Goal: Information Seeking & Learning: Understand process/instructions

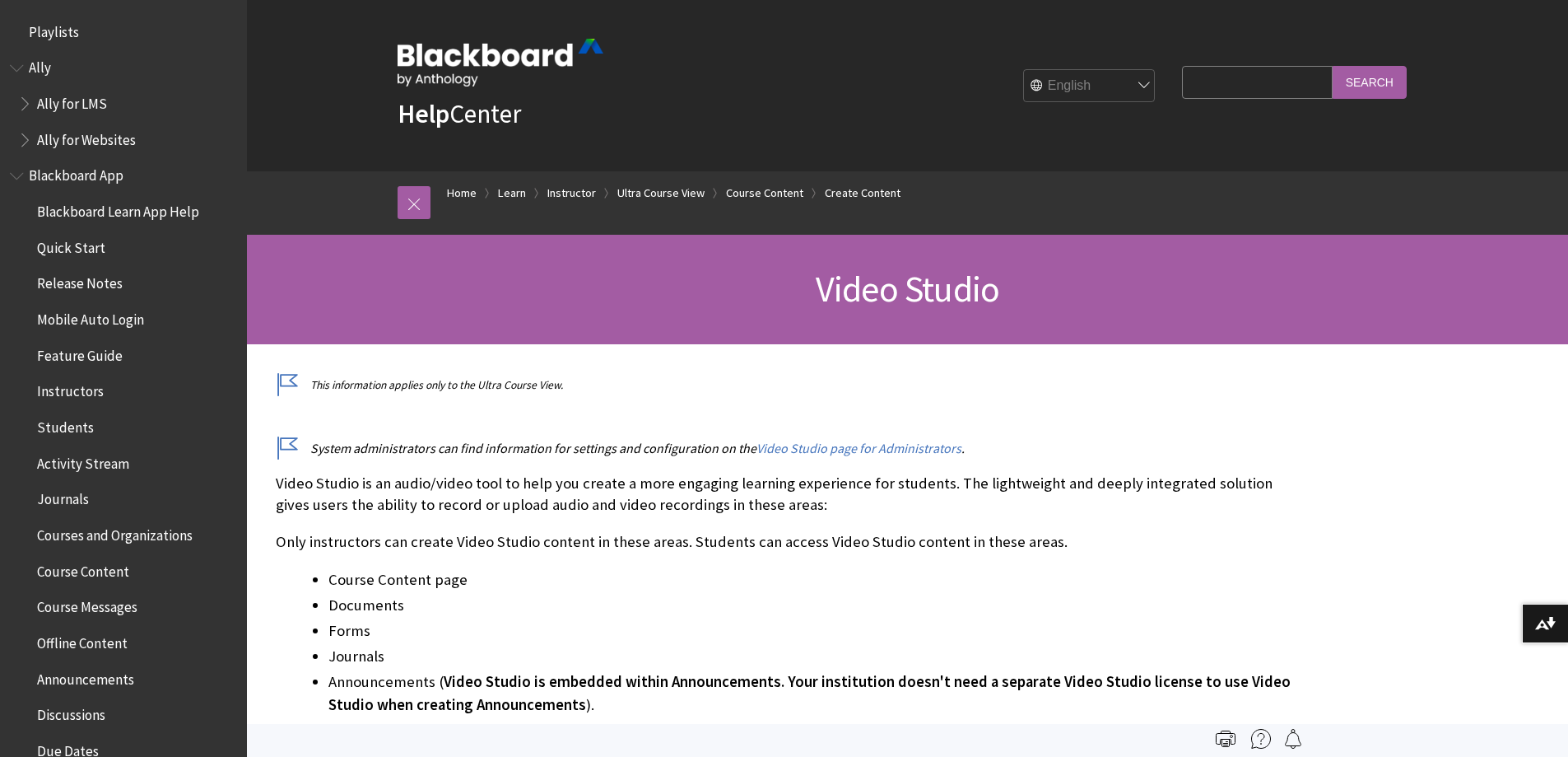
scroll to position [2828, 0]
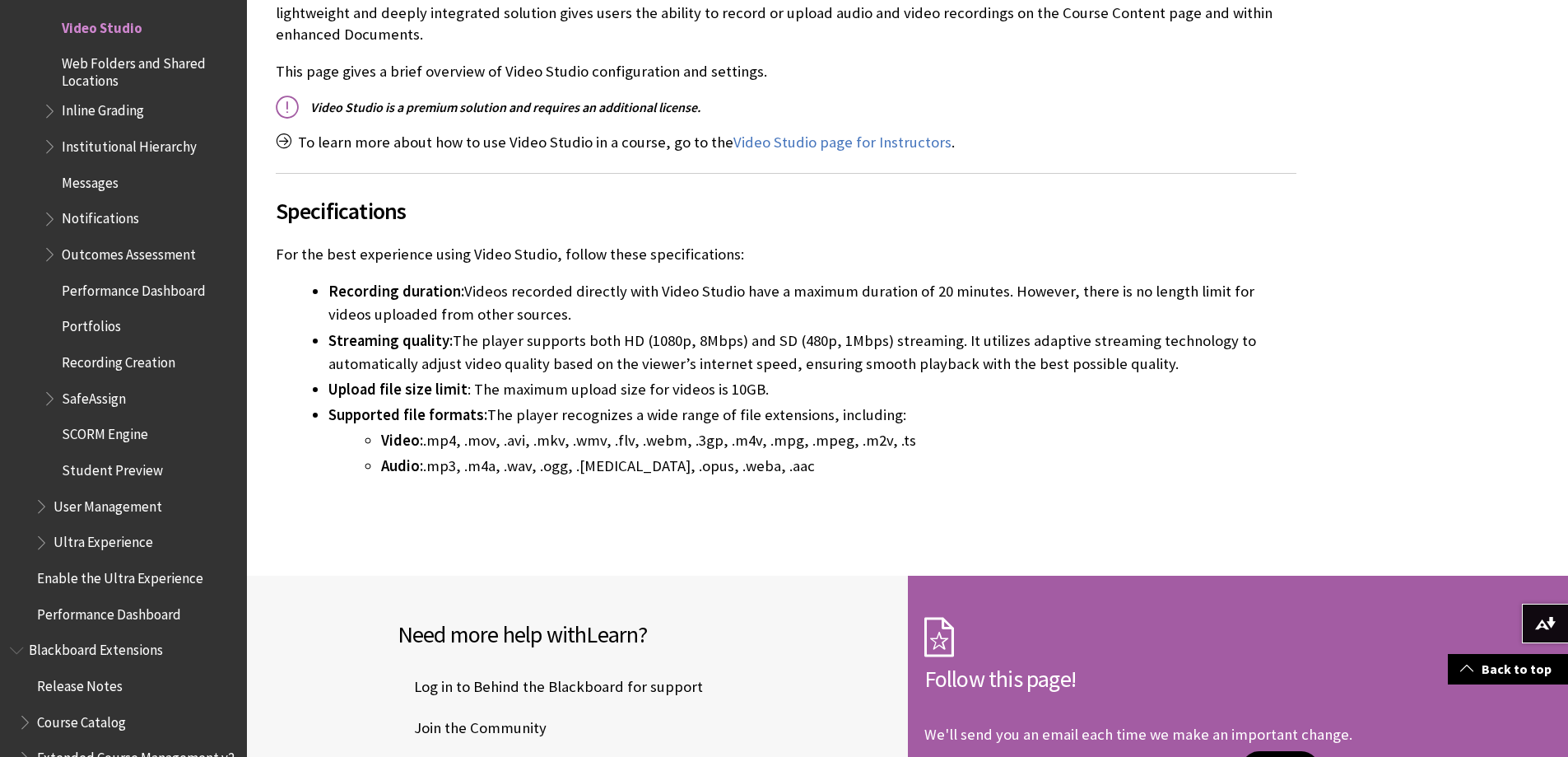
scroll to position [165, 0]
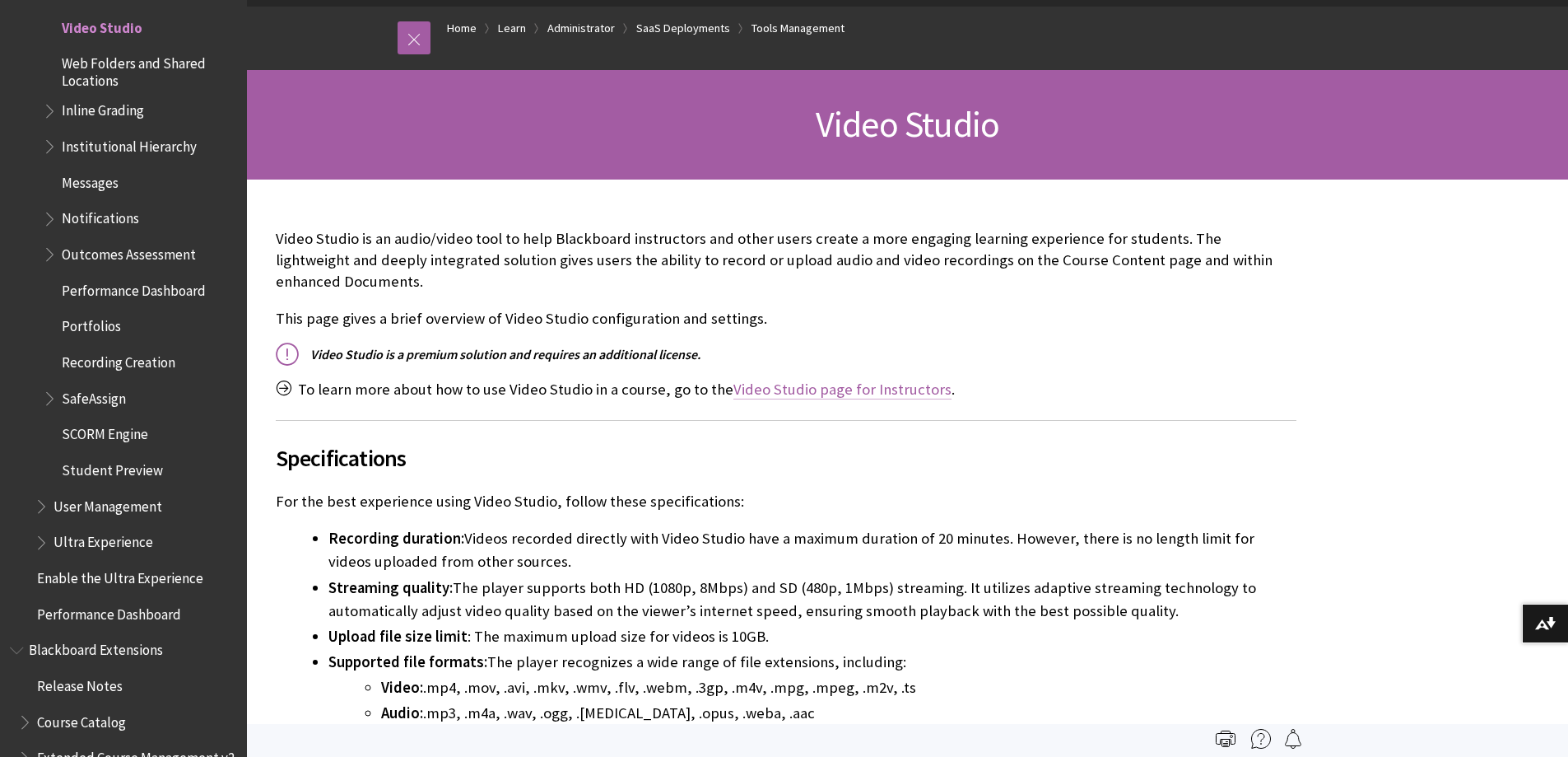
click at [873, 380] on link "Video Studio page for Instructors" at bounding box center [842, 389] width 218 height 20
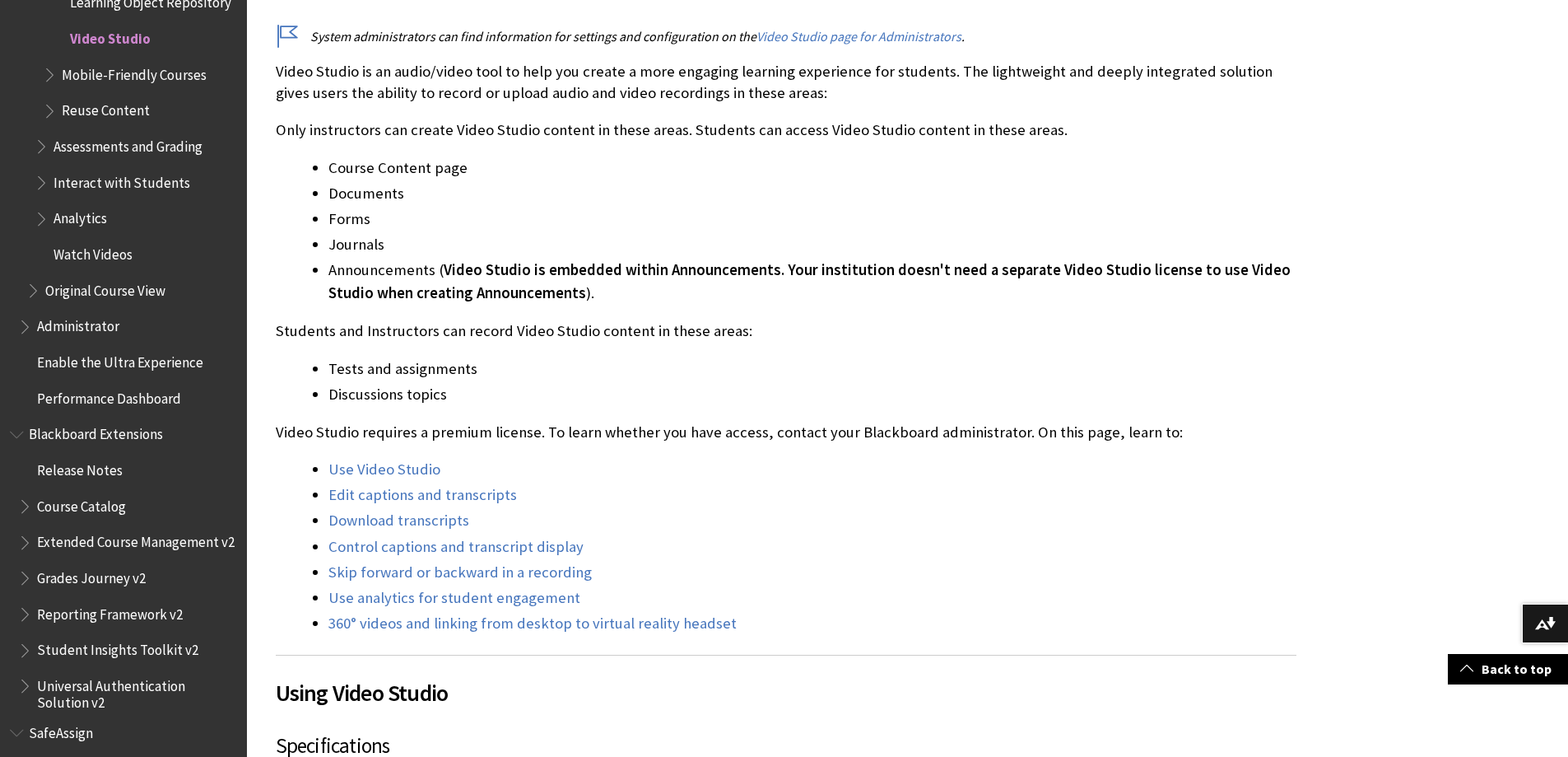
scroll to position [494, 0]
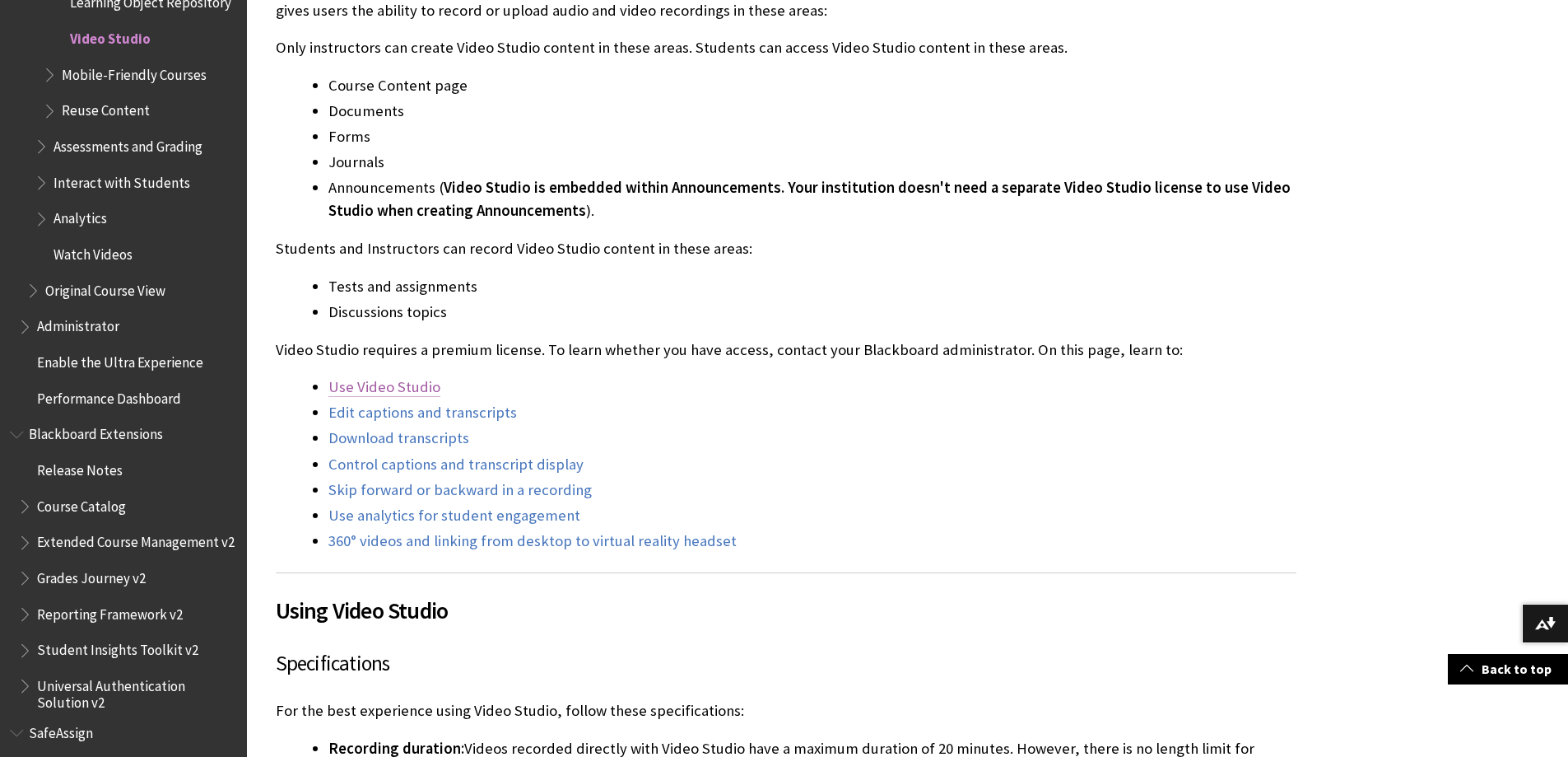
click at [402, 390] on link "Use Video Studio" at bounding box center [384, 386] width 112 height 20
